Goal: Transaction & Acquisition: Purchase product/service

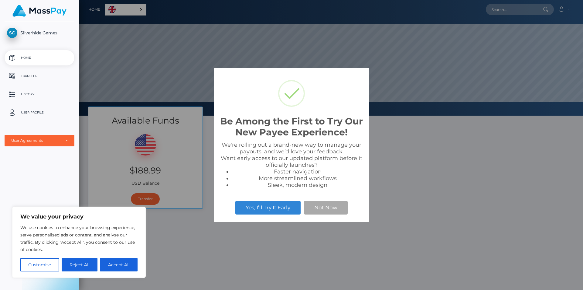
scroll to position [115, 504]
click at [338, 206] on button "Not Now" at bounding box center [326, 207] width 44 height 13
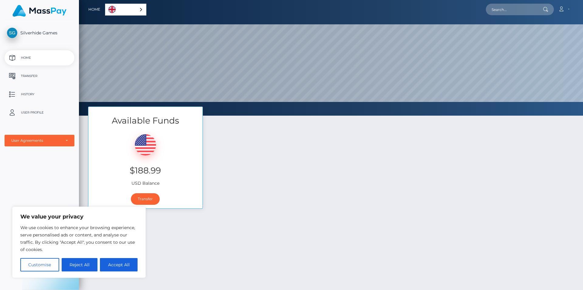
click at [116, 266] on button "Accept All" at bounding box center [119, 264] width 38 height 13
checkbox input "true"
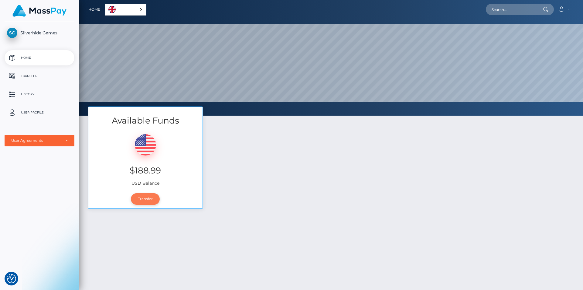
click at [149, 199] on link "Transfer" at bounding box center [145, 199] width 29 height 12
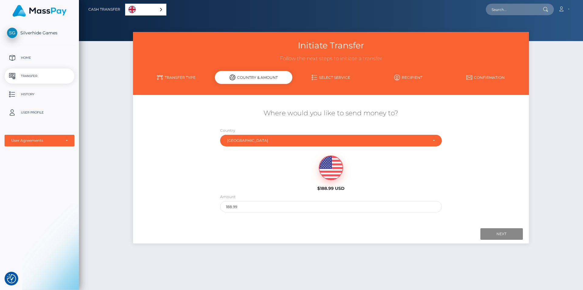
click at [332, 173] on img at bounding box center [331, 168] width 24 height 24
click at [507, 239] on div "Next Finish Previous" at bounding box center [331, 233] width 396 height 19
click at [503, 231] on input "Next" at bounding box center [502, 234] width 43 height 12
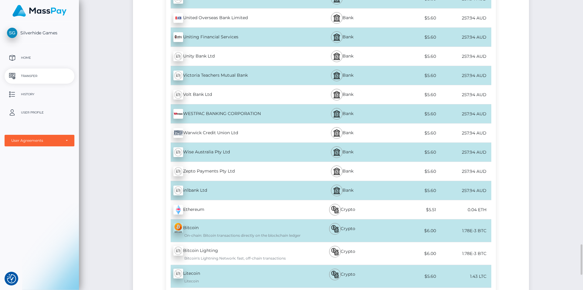
scroll to position [2370, 0]
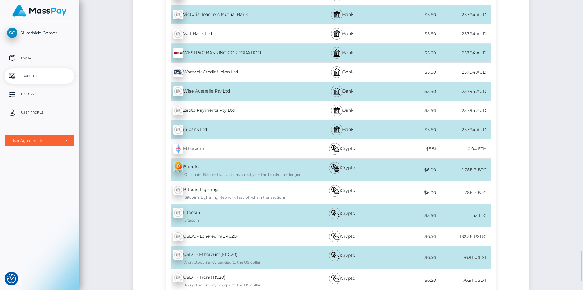
click at [222, 44] on div "WESTPAC BANKING CORPORATION - AUD" at bounding box center [233, 52] width 135 height 17
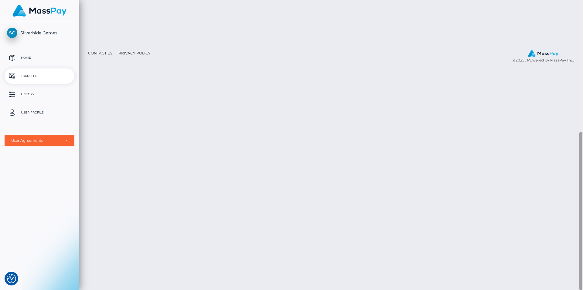
scroll to position [0, 0]
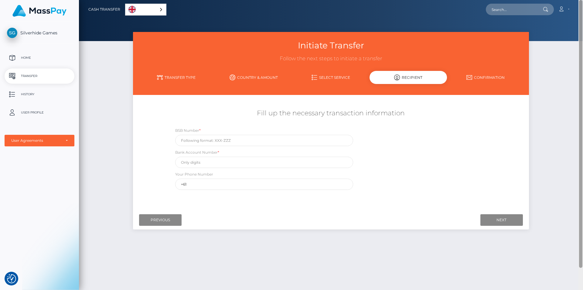
drag, startPoint x: 582, startPoint y: 245, endPoint x: 581, endPoint y: -26, distance: 271.0
click at [581, 0] on html "We value your privacy We use cookies to enhance your browsing experience, serve…" at bounding box center [291, 145] width 583 height 290
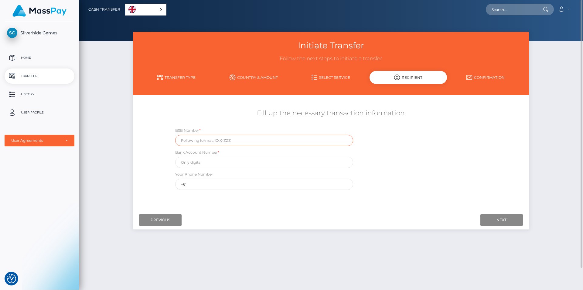
click at [259, 141] on input "text" at bounding box center [264, 140] width 178 height 11
type input "732086"
type input "564635"
click at [248, 187] on input "+61" at bounding box center [264, 183] width 178 height 11
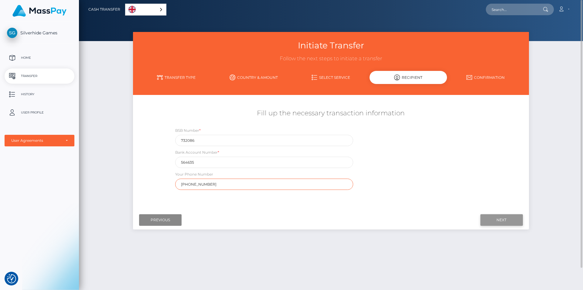
type input "+61413321829"
click at [491, 221] on input "Next" at bounding box center [502, 220] width 43 height 12
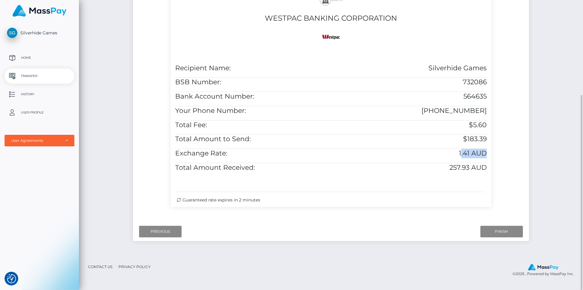
scroll to position [0, 5]
drag, startPoint x: 467, startPoint y: 149, endPoint x: 487, endPoint y: 153, distance: 20.9
click at [487, 153] on div "Recipient Name: Silverhide Games BSB Number: 732086 Bank Account Number: 564635…" at bounding box center [331, 121] width 321 height 124
drag, startPoint x: 465, startPoint y: 124, endPoint x: 494, endPoint y: 128, distance: 29.7
click at [495, 128] on div "Bank WESTPAC BANKING CORPORATION Recipient Name: Silverhide Games BSB Number: 7…" at bounding box center [331, 99] width 330 height 226
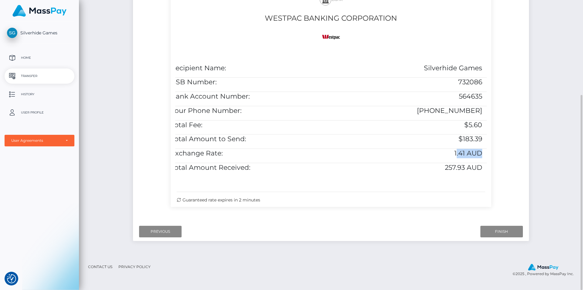
click at [474, 122] on h5 "$5.60" at bounding box center [406, 124] width 151 height 9
click at [454, 124] on h5 "$5.60" at bounding box center [406, 124] width 151 height 9
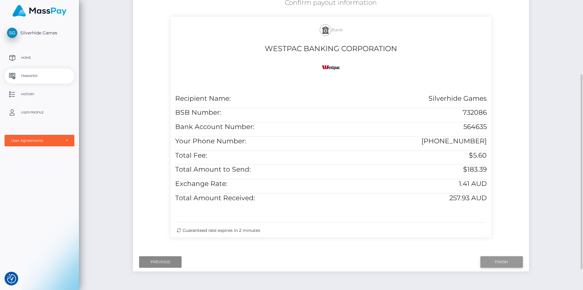
click at [503, 263] on input "Finish" at bounding box center [502, 262] width 43 height 12
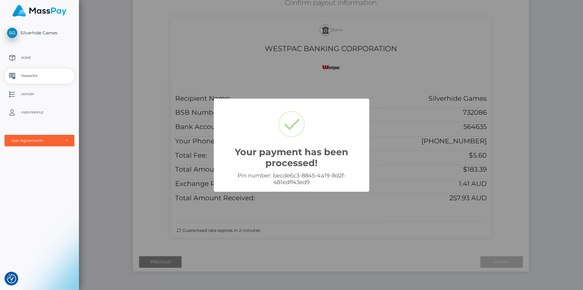
click at [410, 150] on div "Your payment has been processed! × Pin number: becde6c3-8845-4a19-8d2f-481edff4…" at bounding box center [291, 145] width 583 height 290
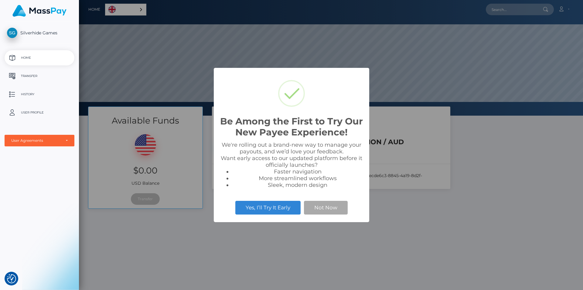
scroll to position [115, 504]
click at [324, 207] on button "Not Now" at bounding box center [326, 207] width 44 height 13
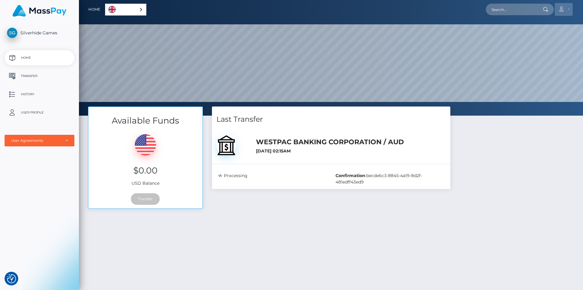
click at [561, 6] on link "Account" at bounding box center [564, 9] width 18 height 13
click at [490, 184] on div "Available Funds $0.00 USD Balance Transfer Last Transfer WESTPAC BANKING CORPOR…" at bounding box center [331, 160] width 495 height 108
click at [44, 112] on p "User Profile" at bounding box center [39, 112] width 65 height 9
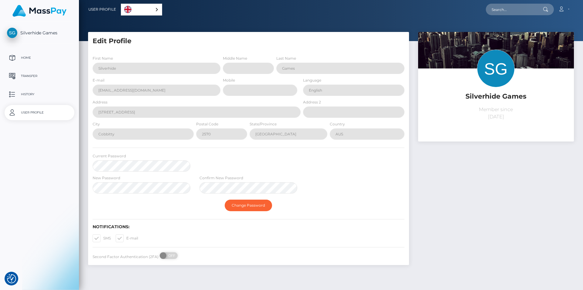
select select
click at [41, 78] on p "Transfer" at bounding box center [39, 75] width 65 height 9
